Goal: Task Accomplishment & Management: Use online tool/utility

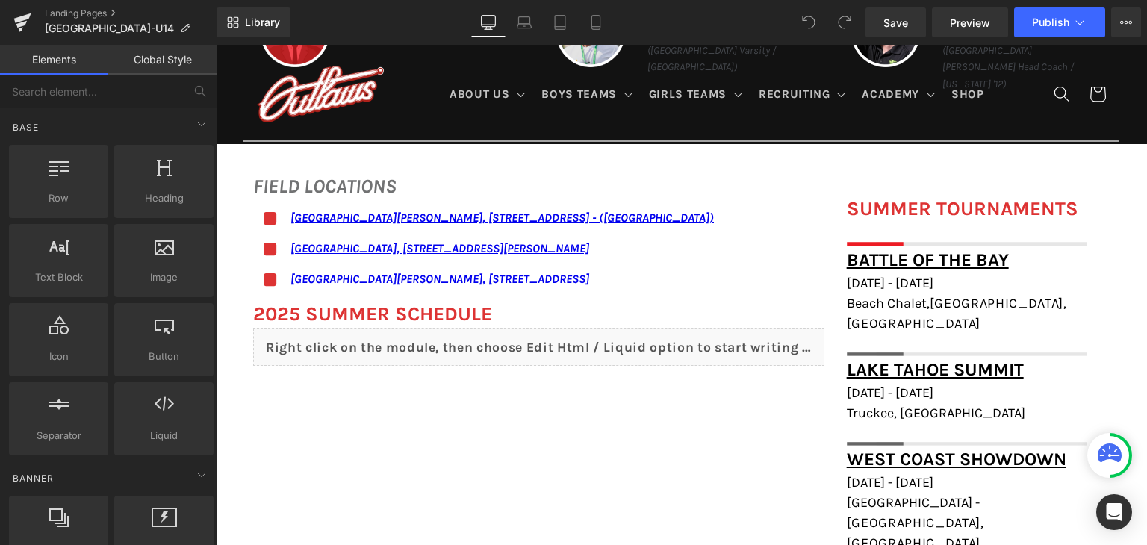
scroll to position [851, 0]
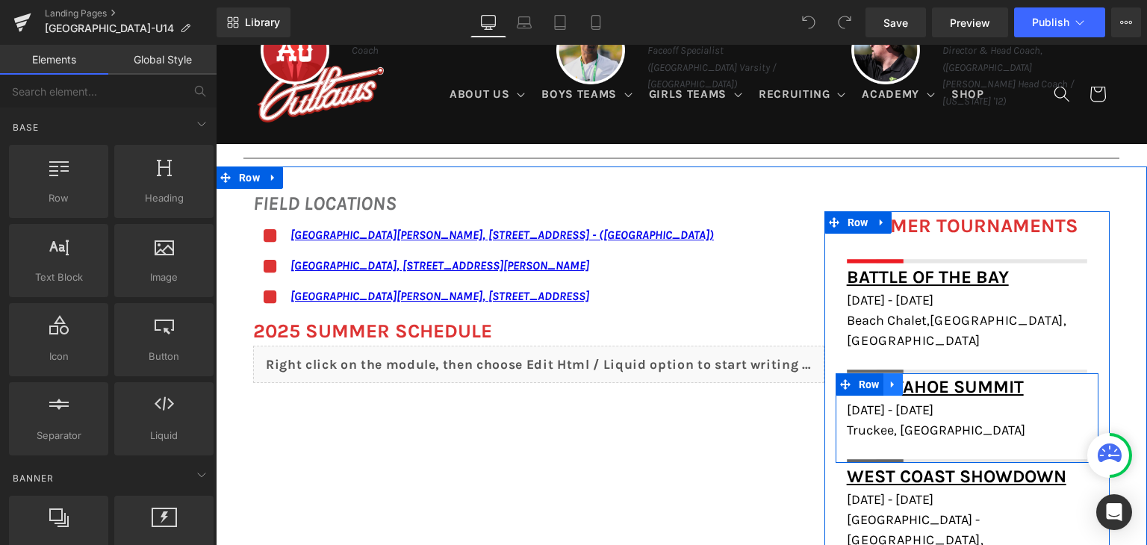
click at [888, 379] on icon at bounding box center [893, 384] width 10 height 11
click at [929, 379] on icon at bounding box center [932, 384] width 10 height 10
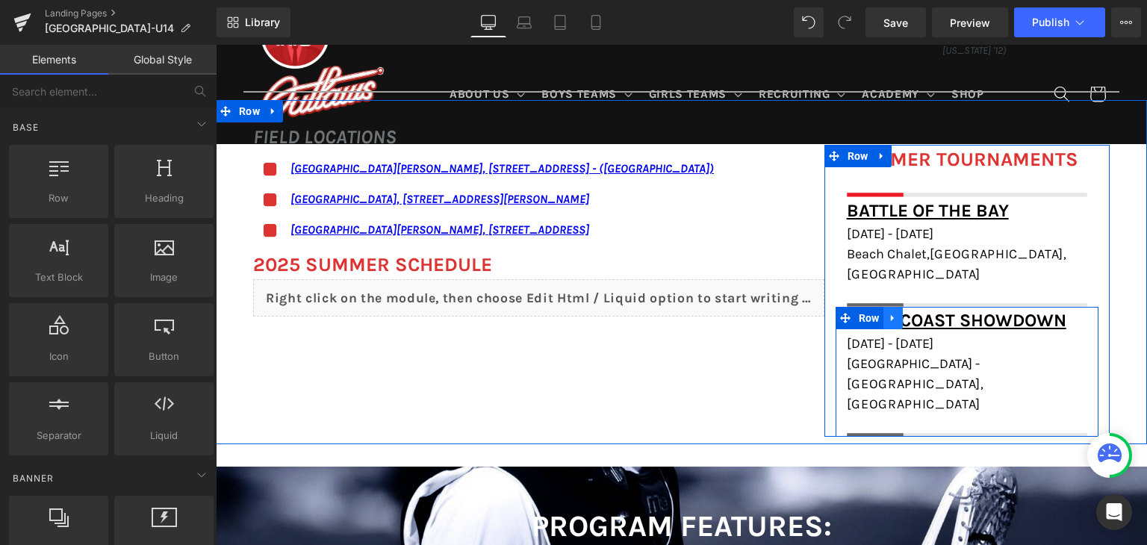
click at [888, 313] on icon at bounding box center [893, 318] width 10 height 11
click at [927, 313] on icon at bounding box center [932, 318] width 10 height 10
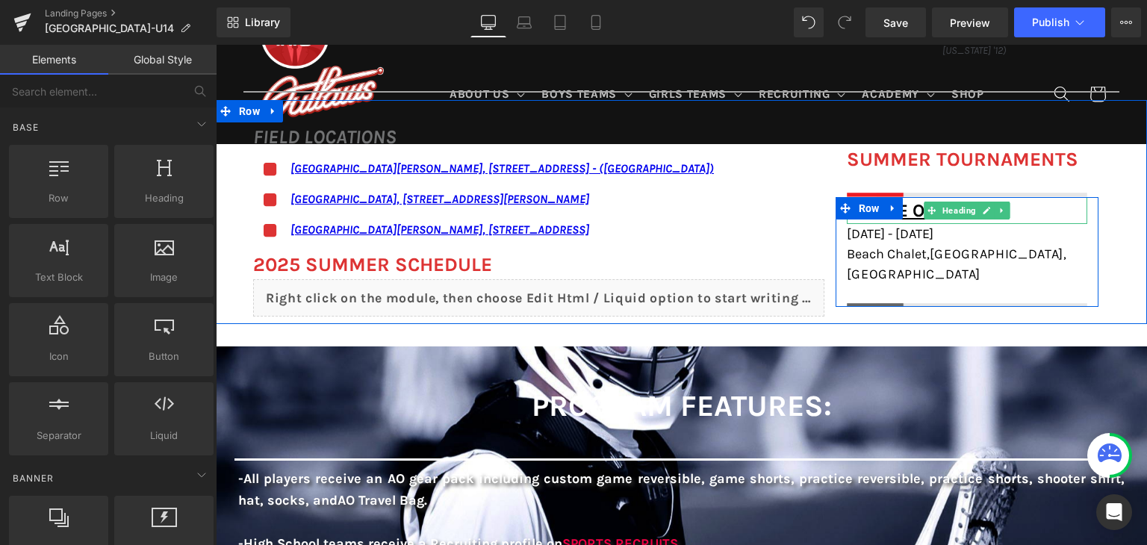
click at [1035, 211] on h1 "Battle of the Bay" at bounding box center [967, 210] width 240 height 27
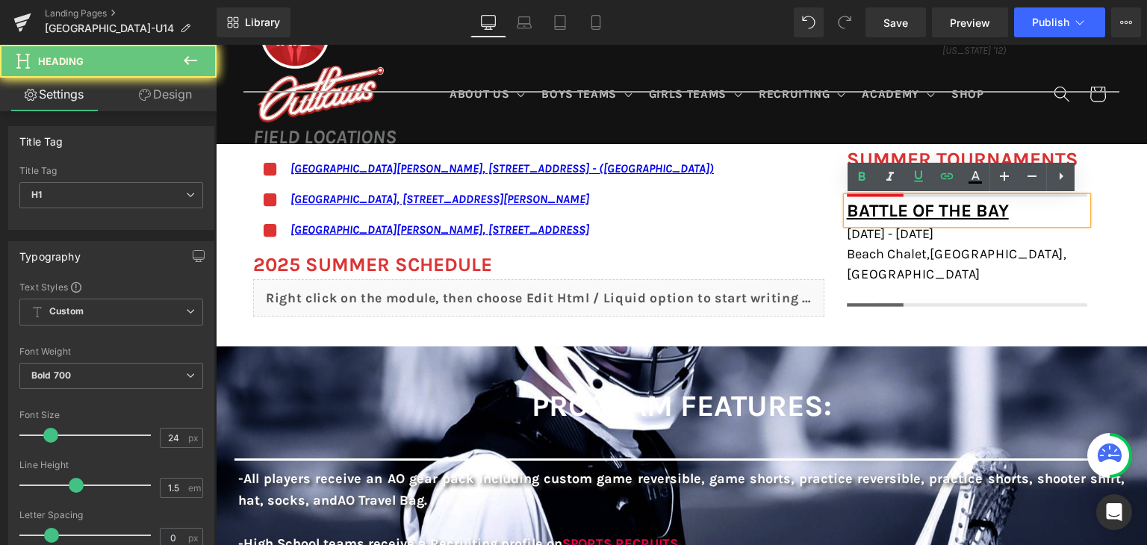
click at [1035, 211] on h1 "Battle of the Bay" at bounding box center [967, 210] width 240 height 27
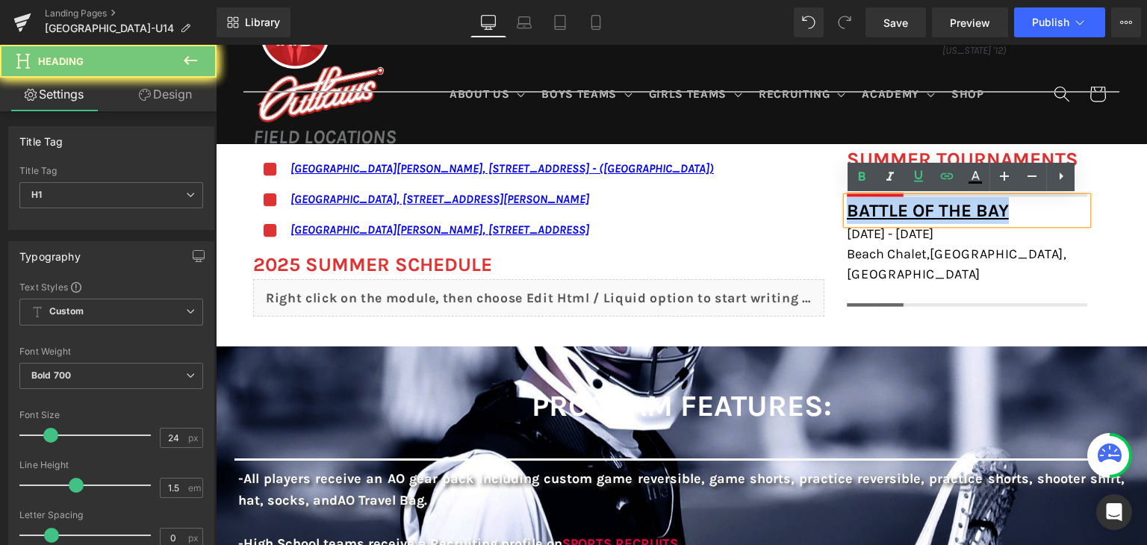
click at [1035, 211] on h1 "Battle of the Bay" at bounding box center [967, 210] width 240 height 27
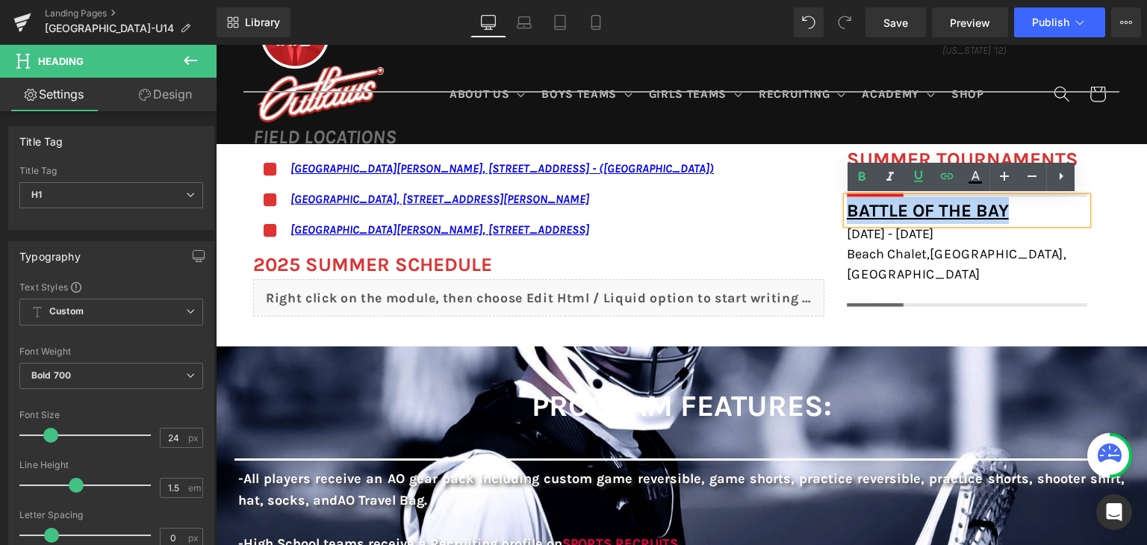
paste div
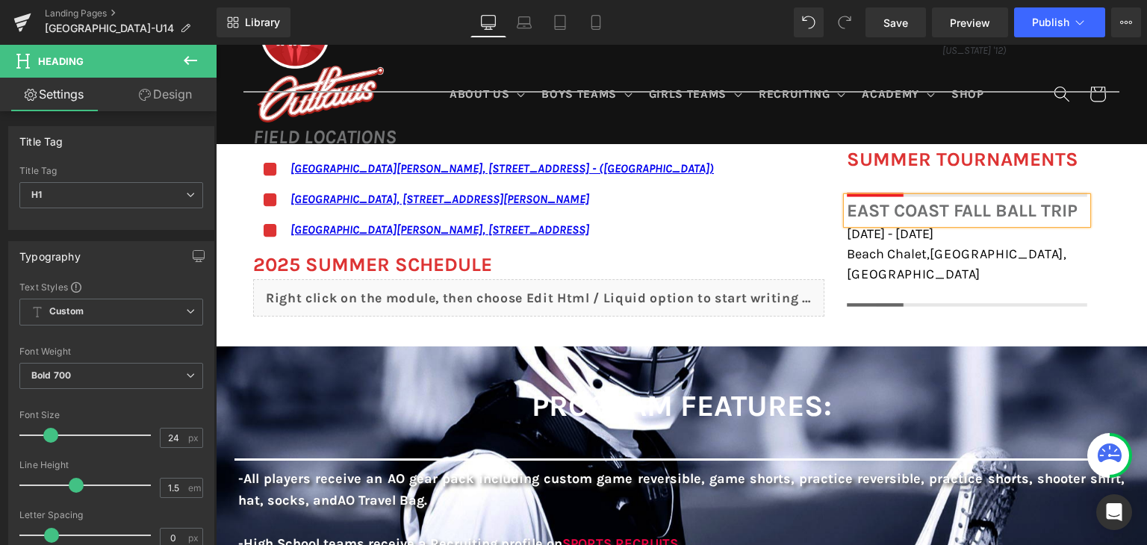
click at [1003, 197] on div "East Coast Fall Ball Trip" at bounding box center [967, 210] width 240 height 27
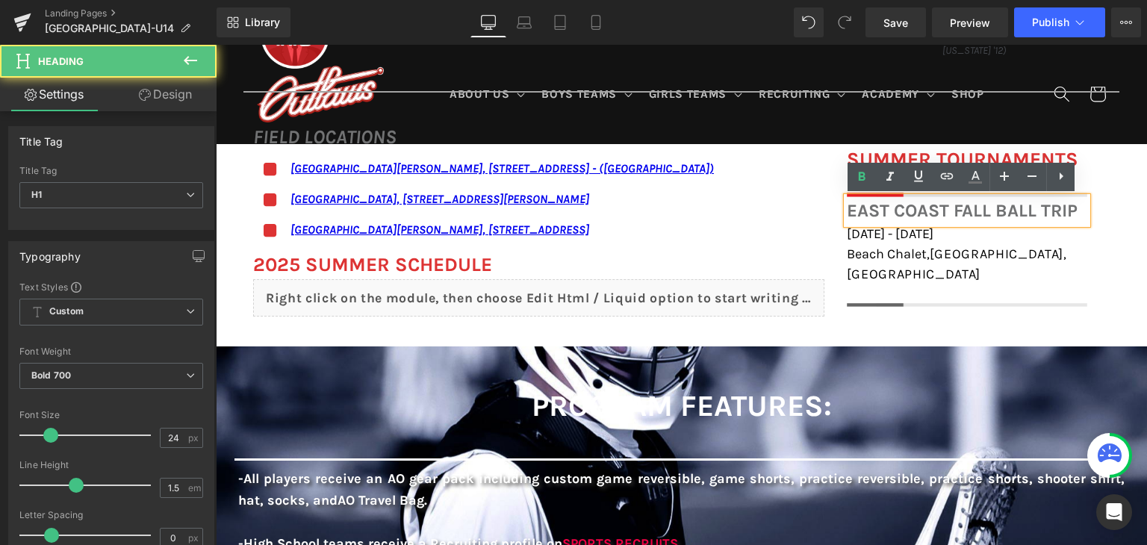
click at [1003, 197] on div "East Coast Fall Ball Trip" at bounding box center [967, 210] width 240 height 27
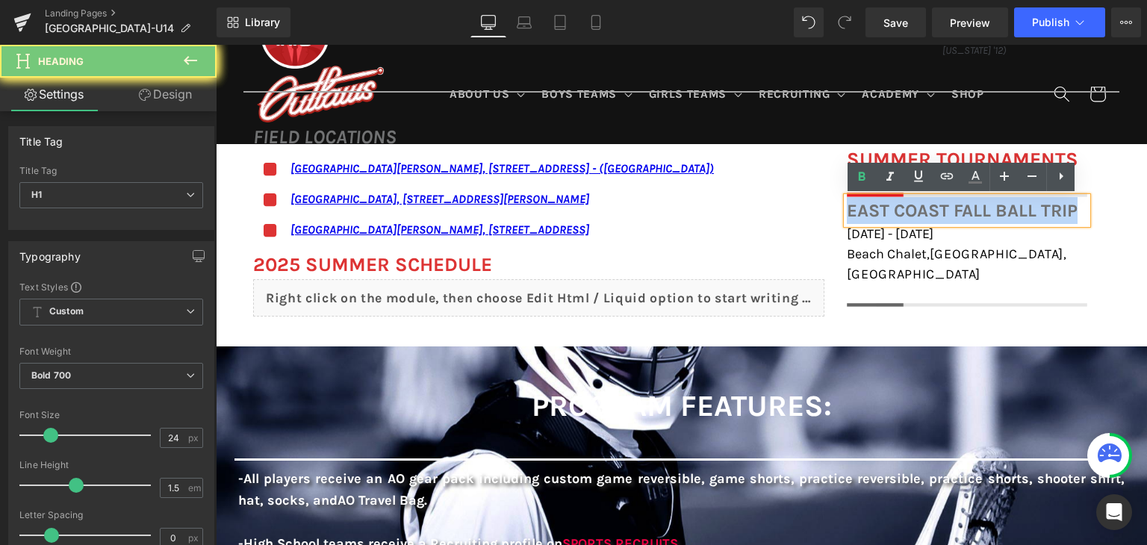
click at [1003, 197] on div "East Coast Fall Ball Trip" at bounding box center [967, 210] width 240 height 27
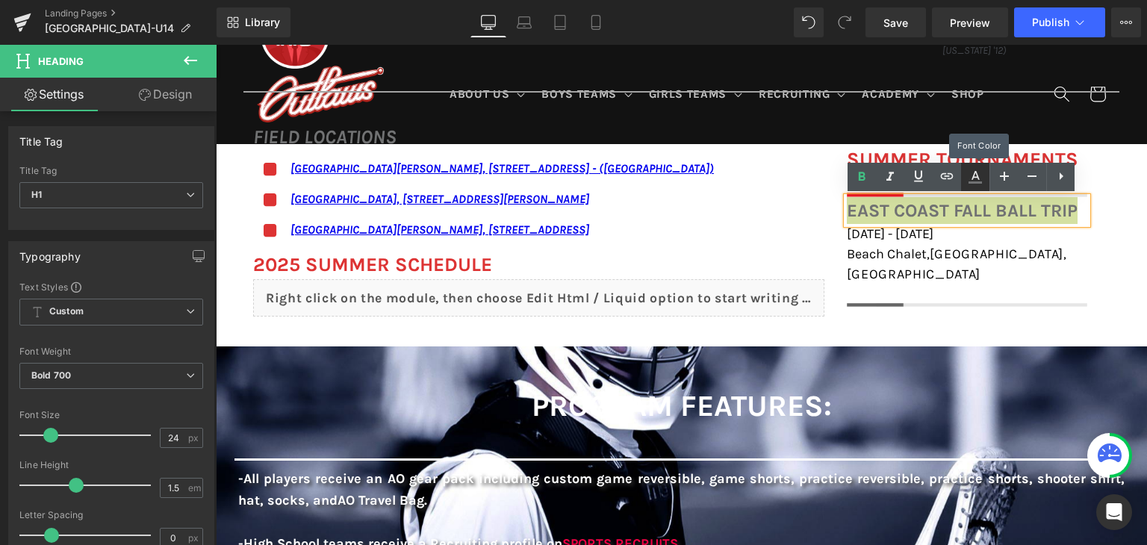
click at [980, 172] on icon at bounding box center [975, 177] width 18 height 18
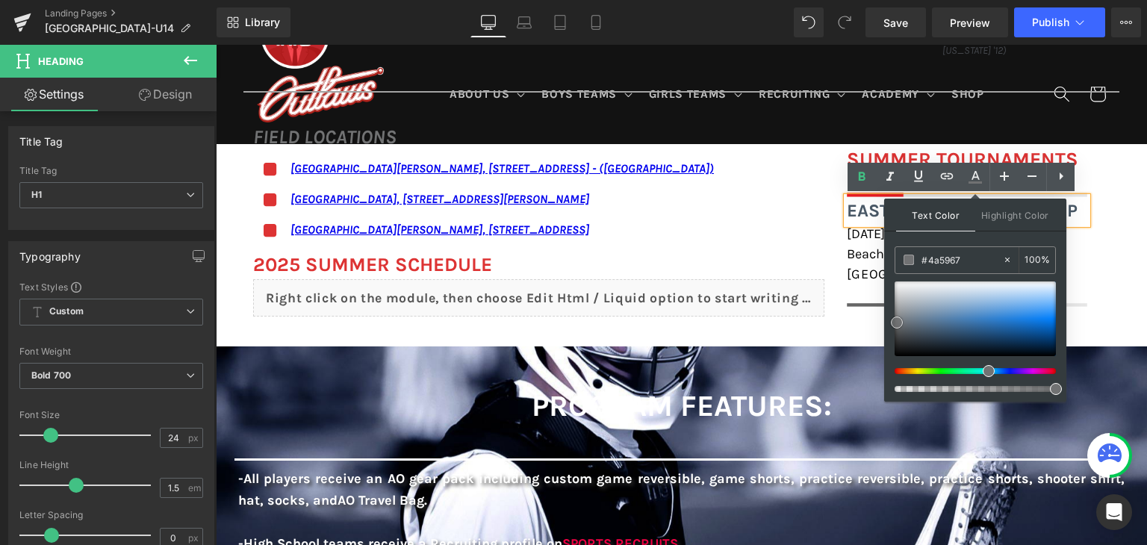
click at [920, 329] on div at bounding box center [974, 318] width 161 height 75
type input "#000000"
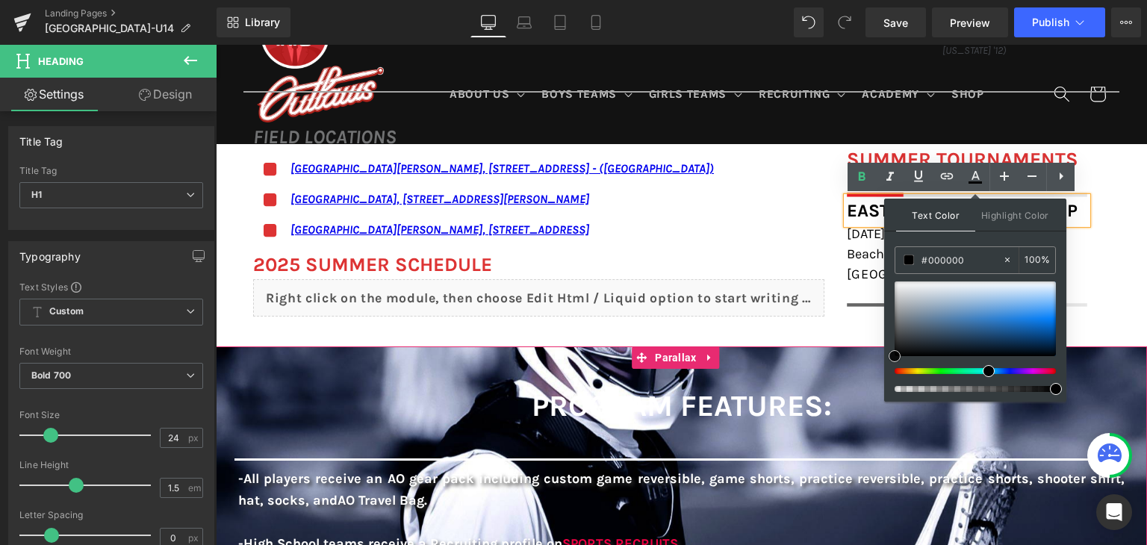
drag, startPoint x: 1127, startPoint y: 383, endPoint x: 883, endPoint y: 372, distance: 243.7
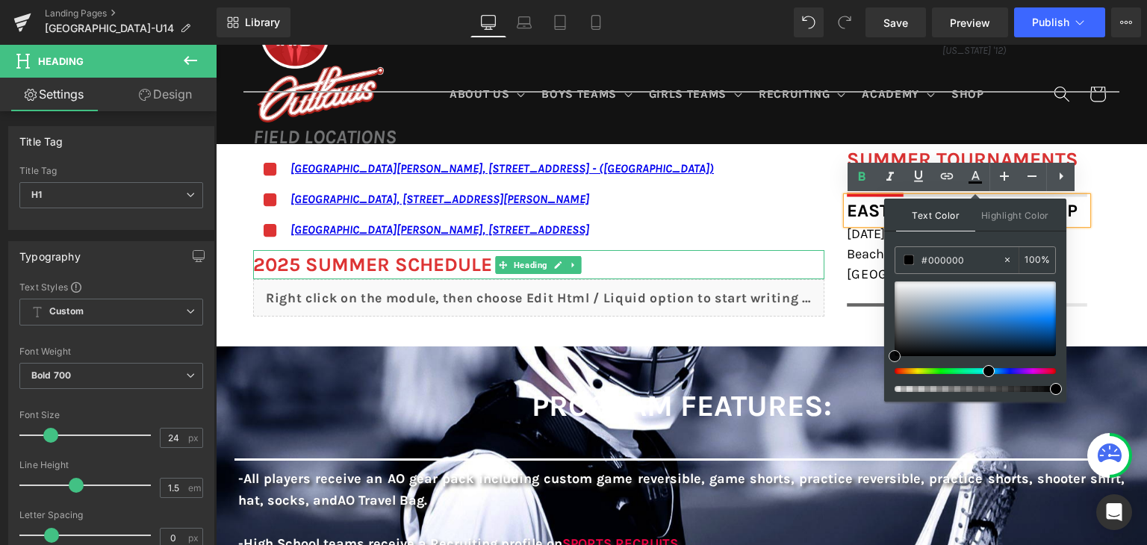
click at [776, 258] on h1 "2025 SUMMER Schedule" at bounding box center [538, 264] width 571 height 29
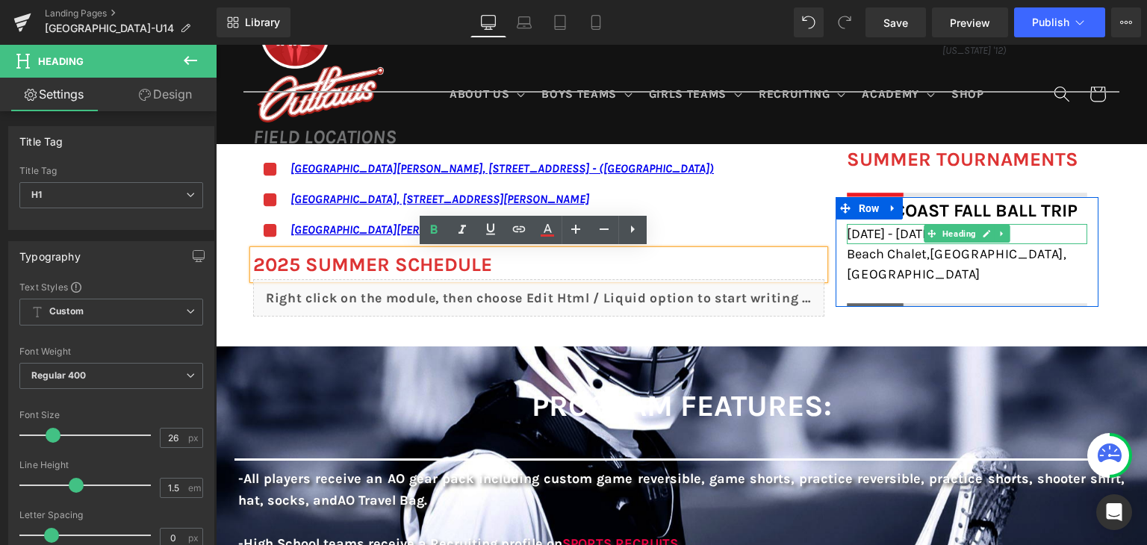
click at [887, 228] on span "[DATE] - [DATE]" at bounding box center [890, 233] width 87 height 16
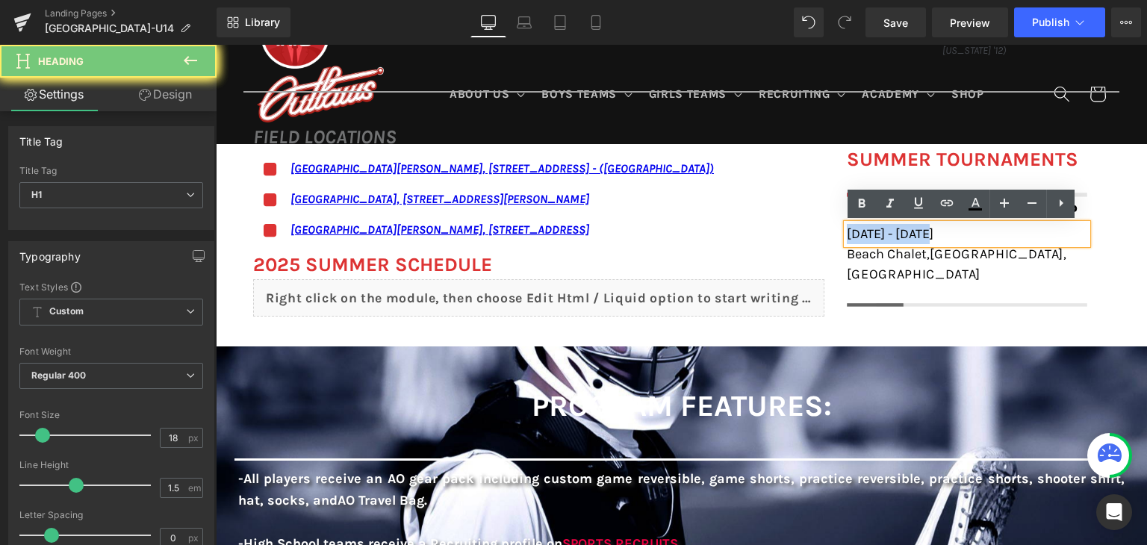
click at [887, 228] on span "[DATE] - [DATE]" at bounding box center [890, 233] width 87 height 16
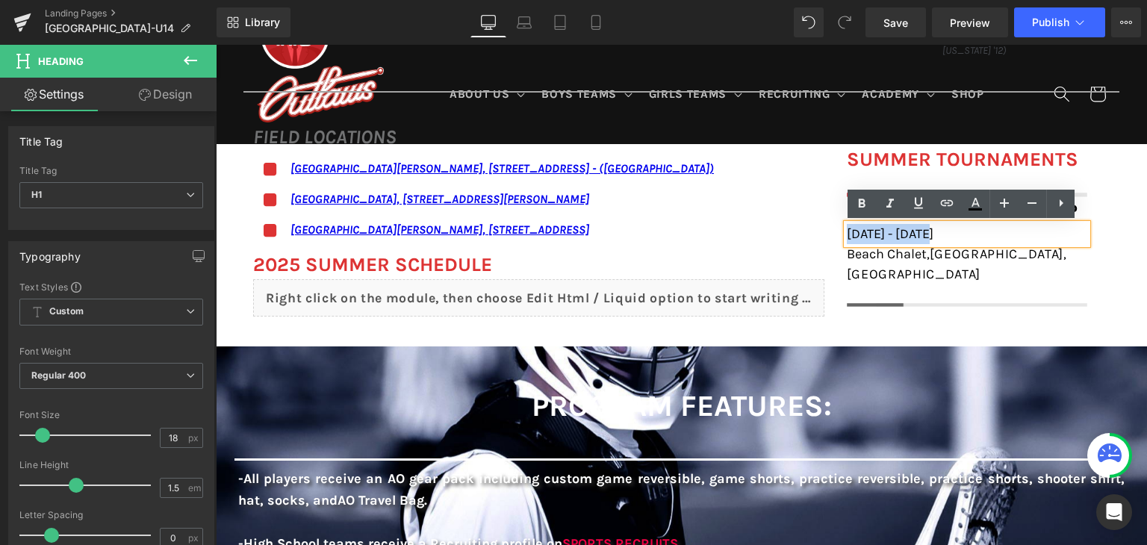
paste div
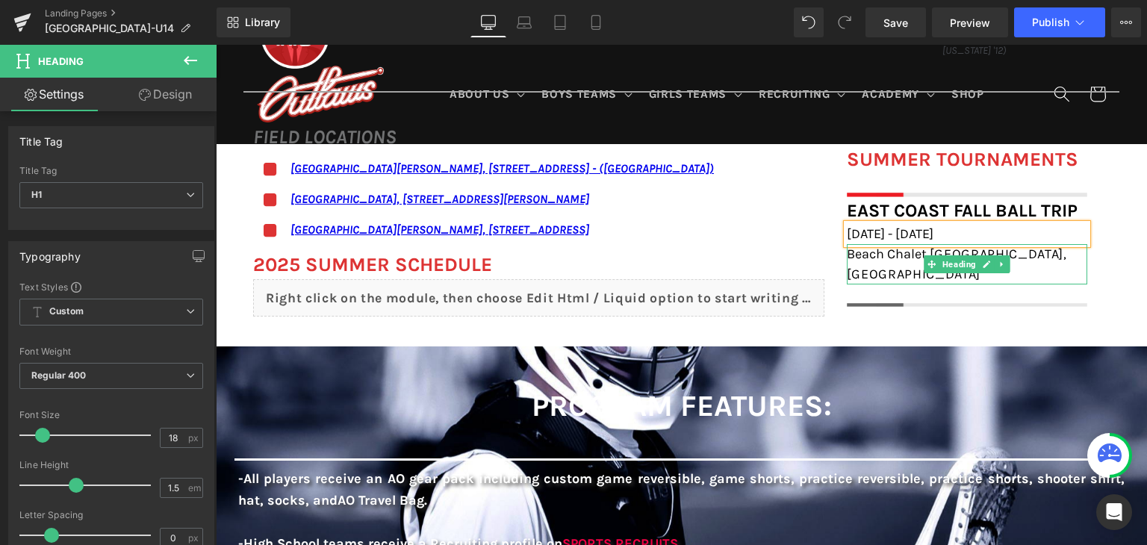
click at [878, 252] on span "Beach Chalet," at bounding box center [888, 254] width 83 height 16
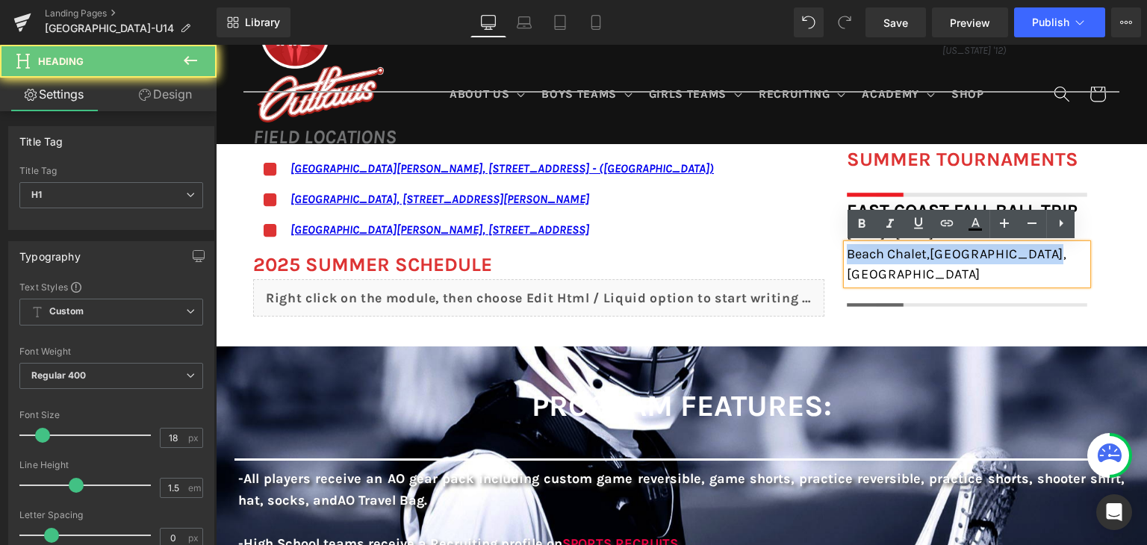
click at [878, 252] on span "Beach Chalet," at bounding box center [888, 254] width 83 height 16
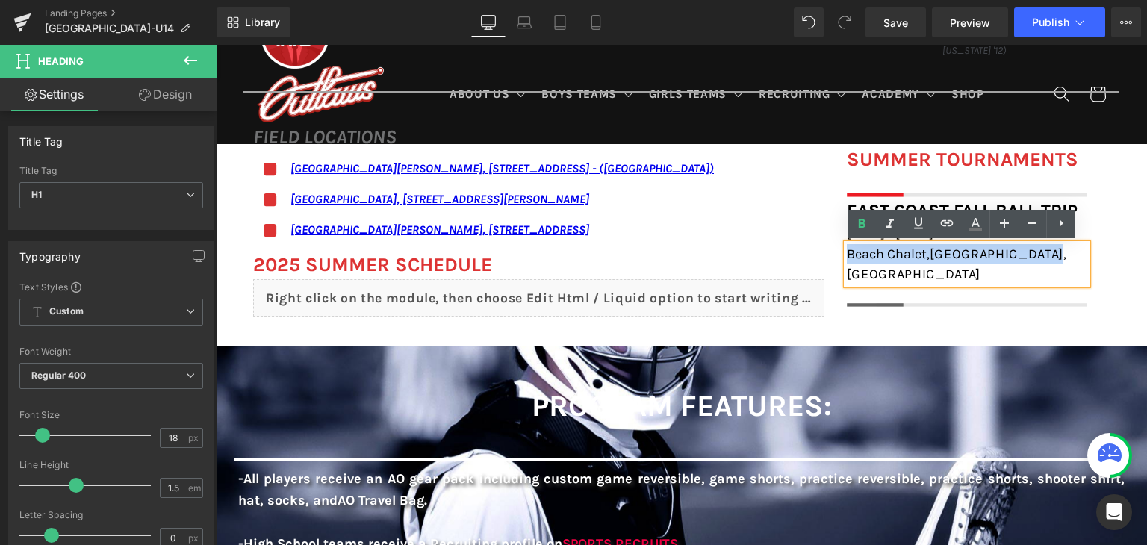
paste div
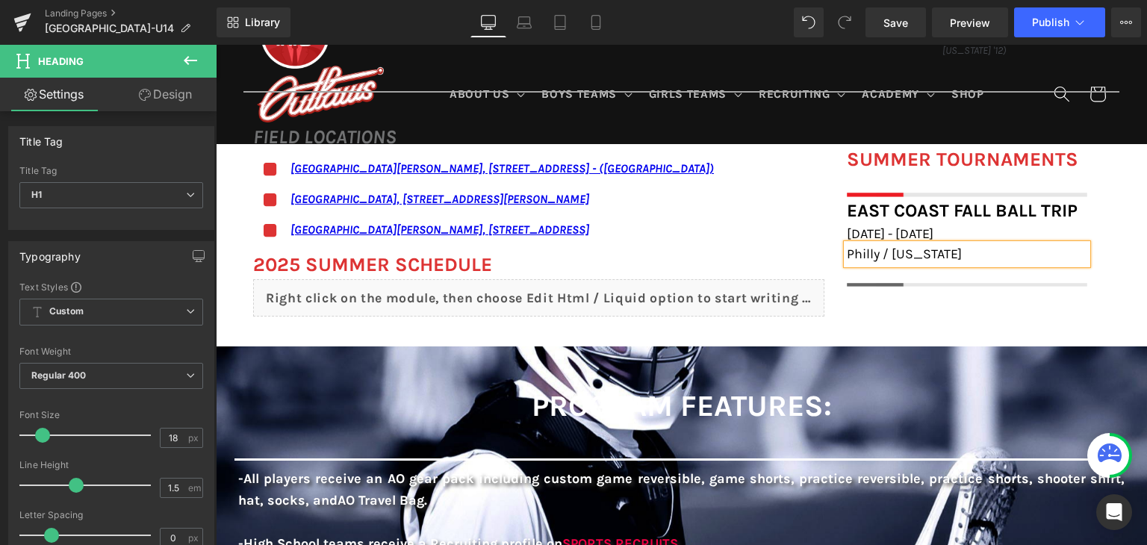
click at [827, 275] on div "SUMMER TOURNAMENTS Heading Image Row East Coast Fall Ball Trip Heading [DATE] -…" at bounding box center [966, 216] width 285 height 142
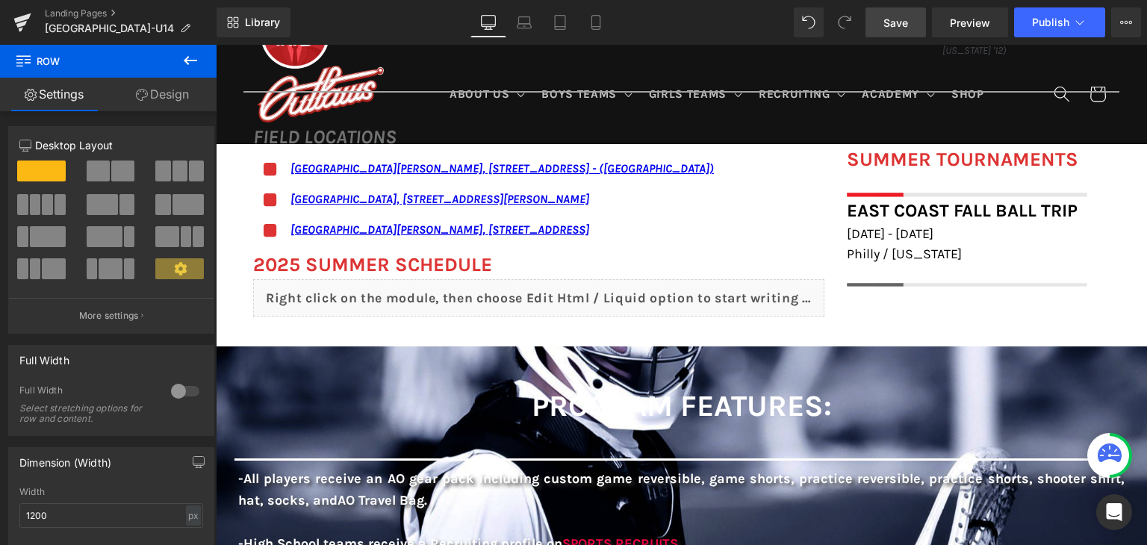
click at [890, 23] on span "Save" at bounding box center [895, 23] width 25 height 16
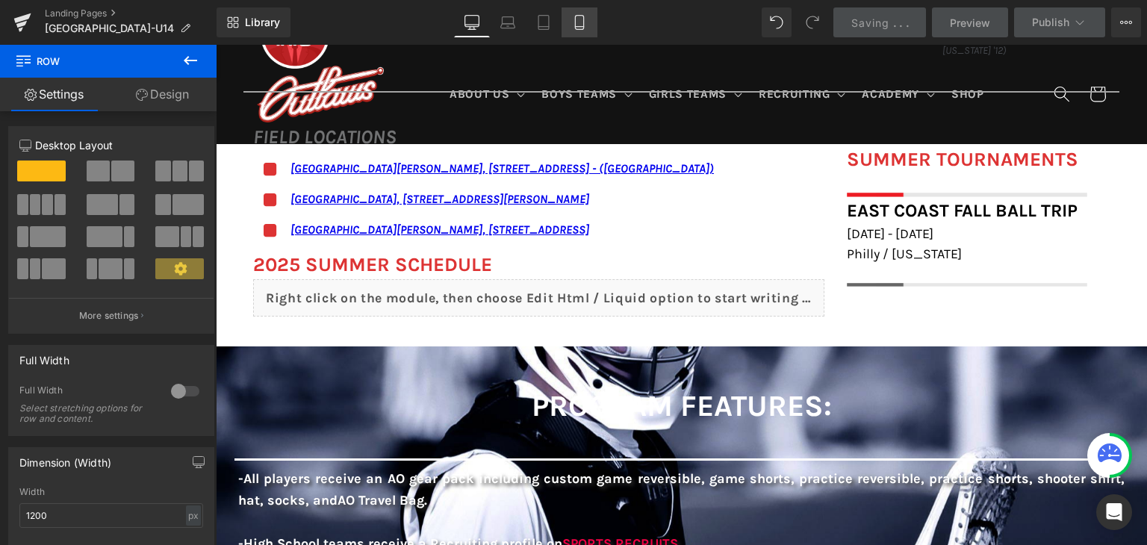
click at [574, 17] on icon at bounding box center [579, 22] width 15 height 15
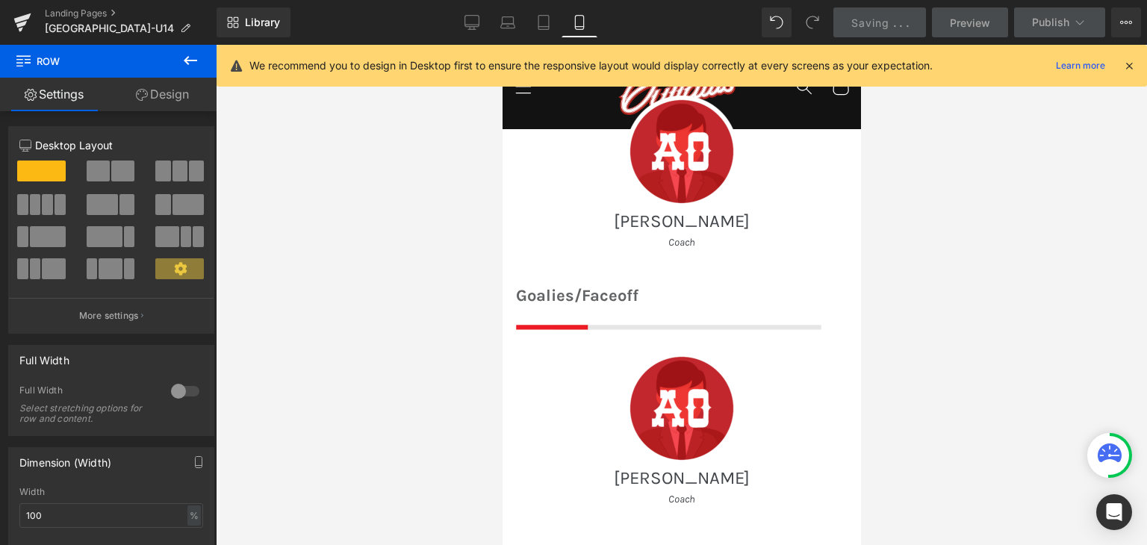
scroll to position [0, 0]
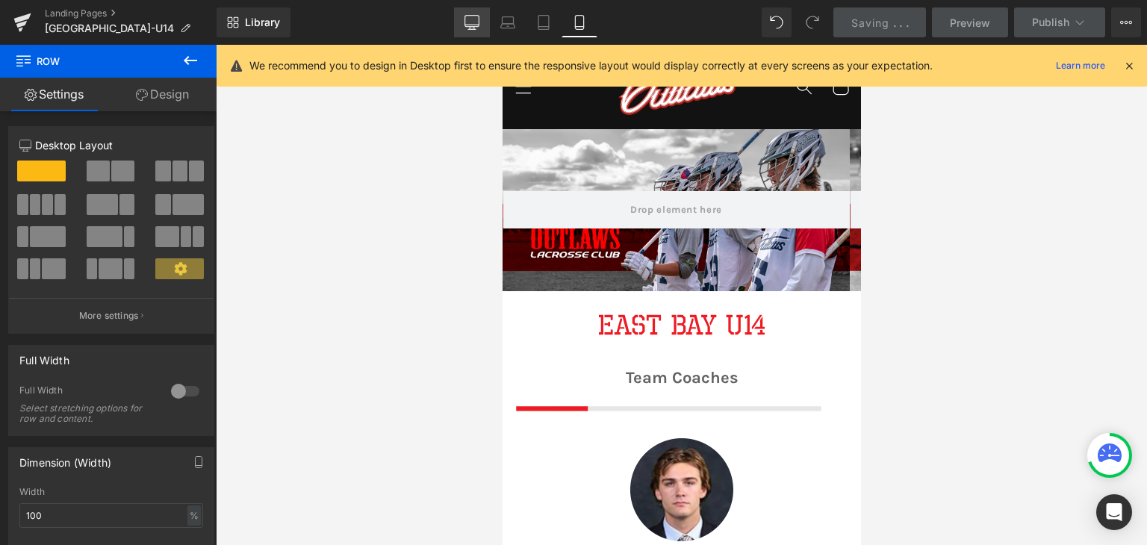
click at [484, 16] on link "Desktop" at bounding box center [472, 22] width 36 height 30
type input "1200"
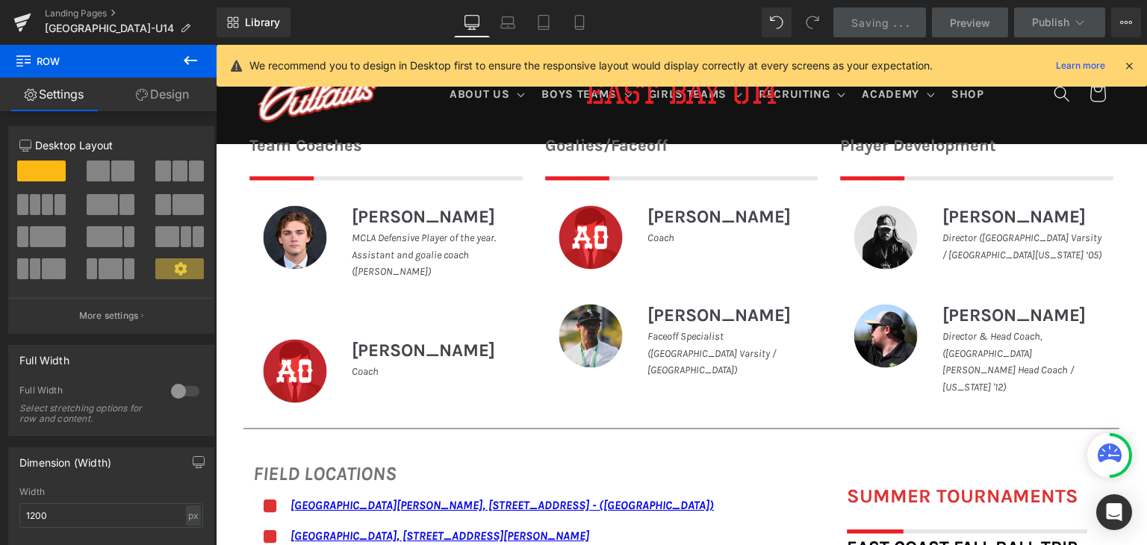
scroll to position [782, 0]
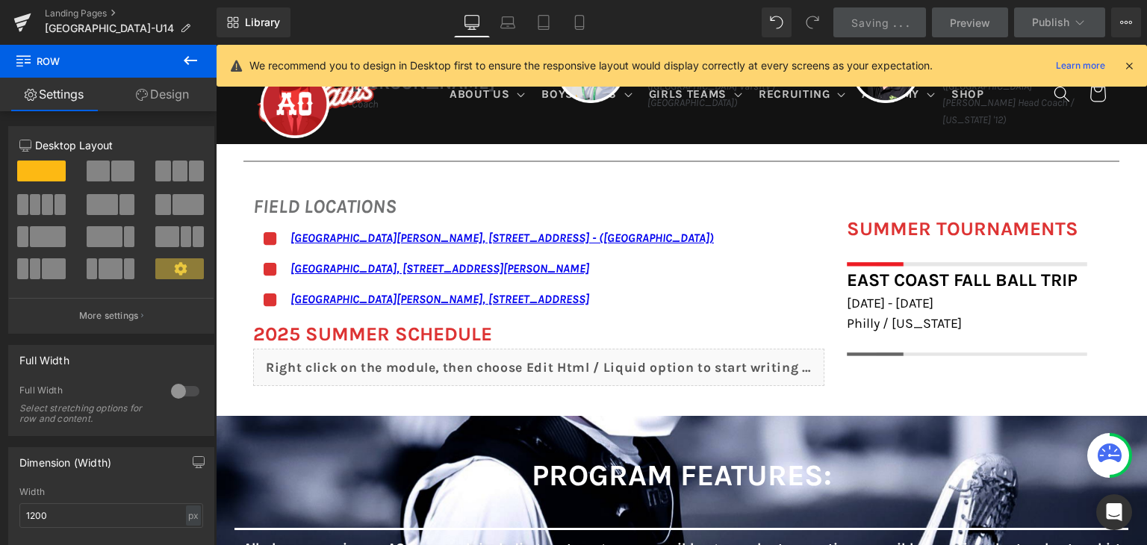
click at [1130, 65] on icon at bounding box center [1128, 65] width 13 height 13
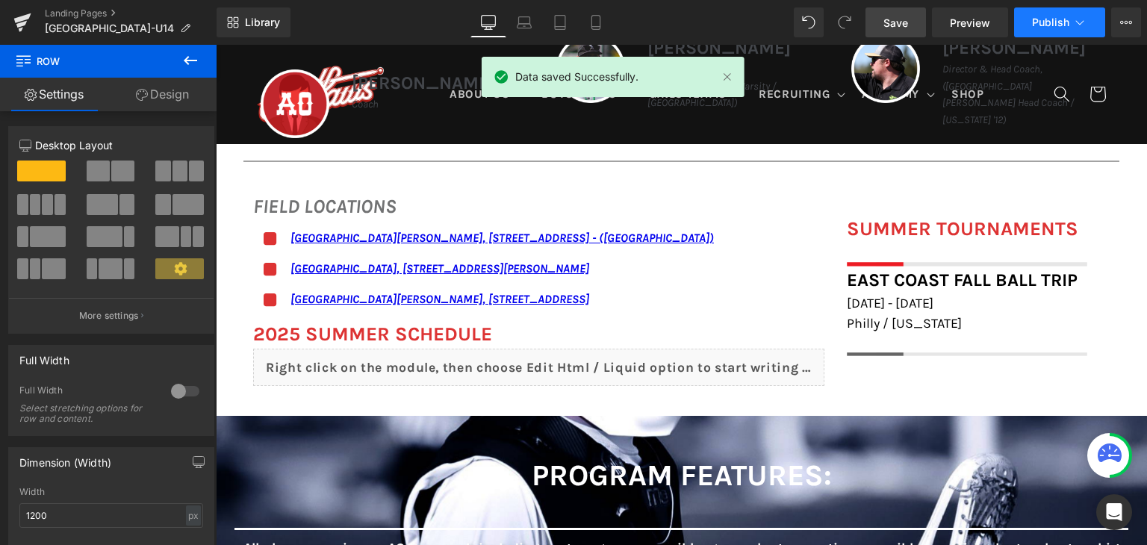
click at [1054, 16] on span "Publish" at bounding box center [1050, 22] width 37 height 12
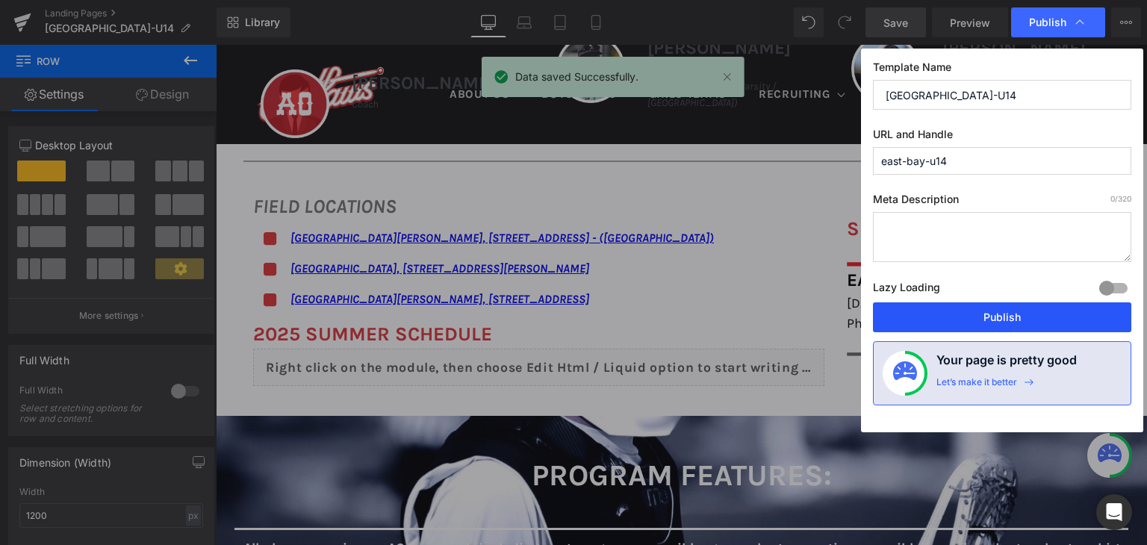
click at [974, 322] on button "Publish" at bounding box center [1002, 317] width 258 height 30
